Goal: Obtain resource: Download file/media

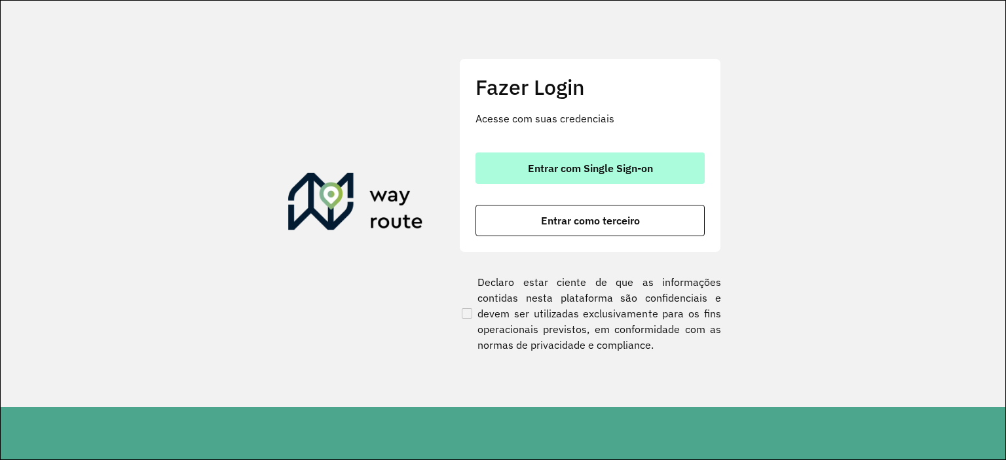
click at [568, 175] on button "Entrar com Single Sign-on" at bounding box center [589, 168] width 229 height 31
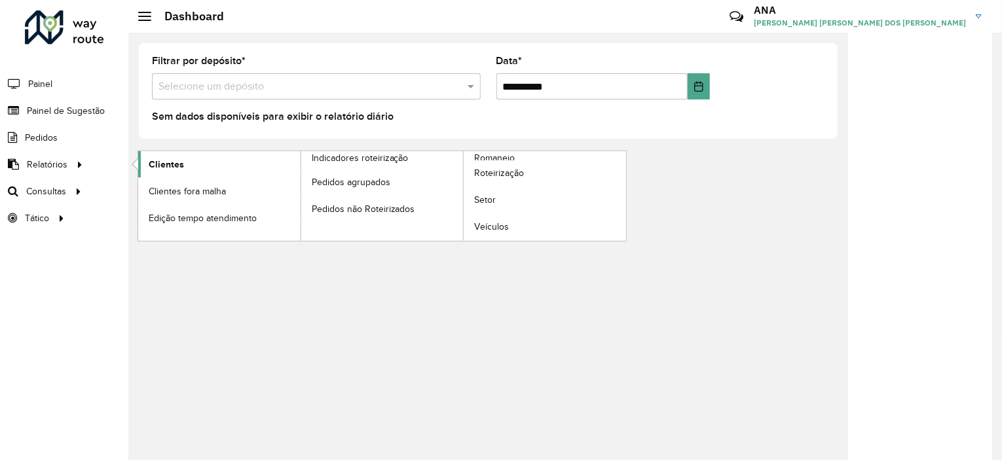
click at [169, 156] on link "Clientes" at bounding box center [219, 164] width 162 height 26
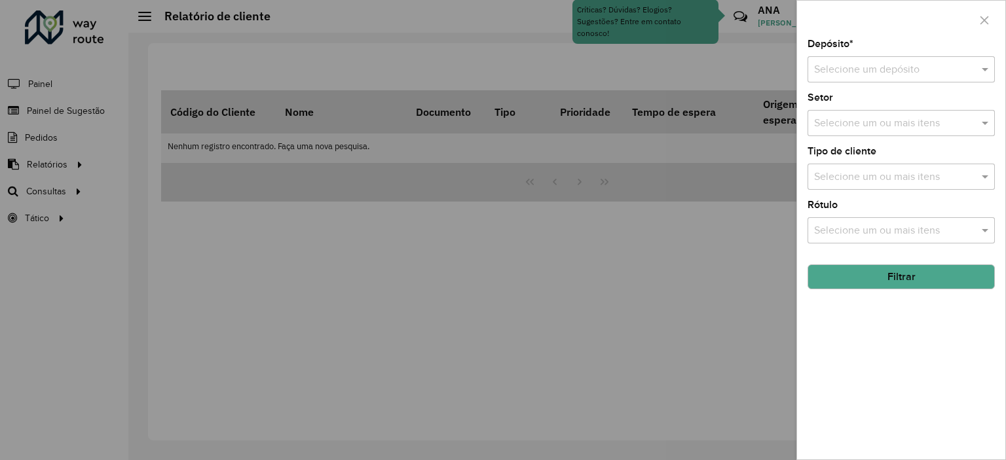
click at [866, 58] on div "Selecione um depósito" at bounding box center [900, 69] width 187 height 26
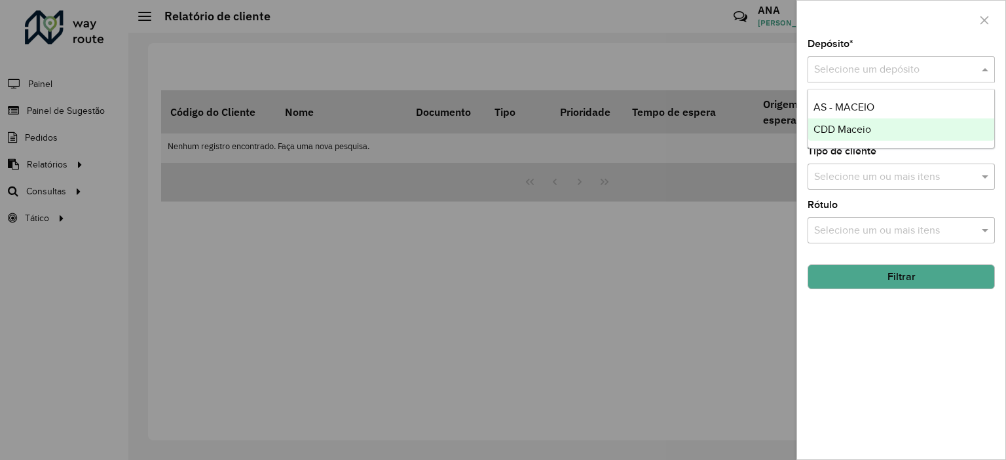
click at [861, 127] on span "CDD Maceio" at bounding box center [842, 129] width 58 height 11
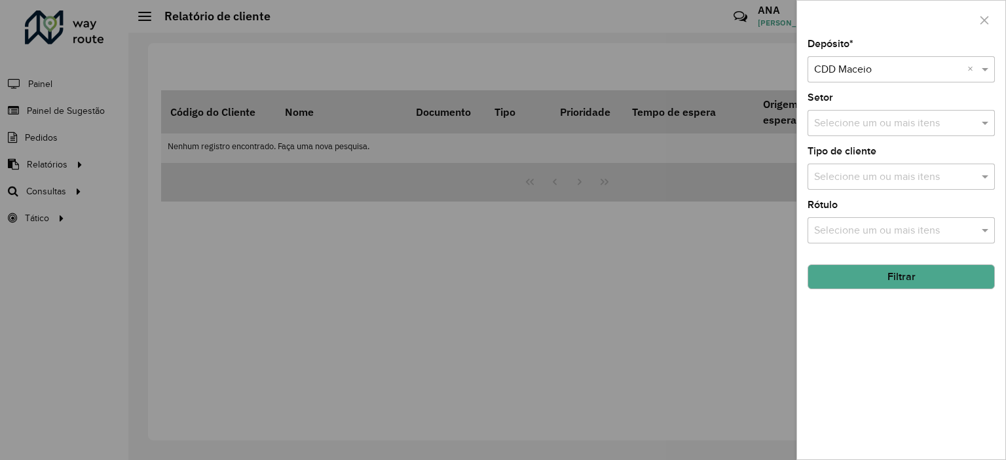
click at [899, 270] on button "Filtrar" at bounding box center [900, 277] width 187 height 25
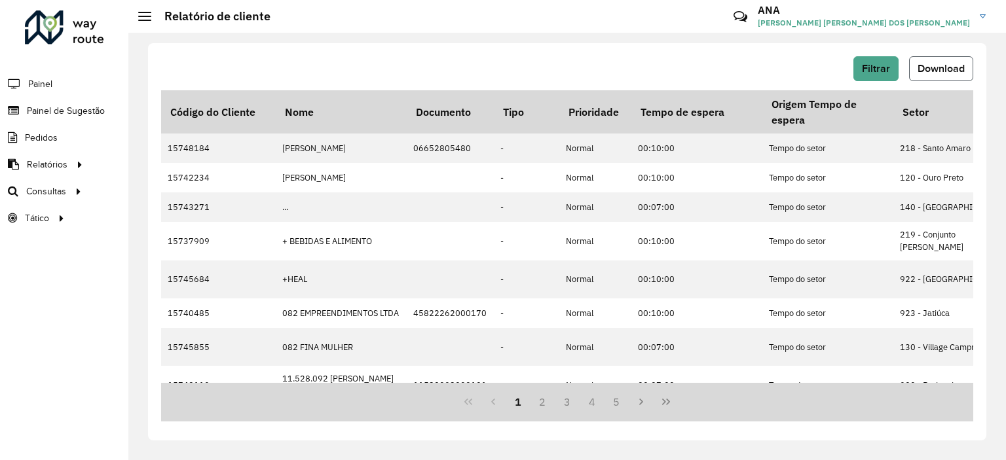
click at [932, 73] on span "Download" at bounding box center [940, 68] width 47 height 11
